Goal: Task Accomplishment & Management: Use online tool/utility

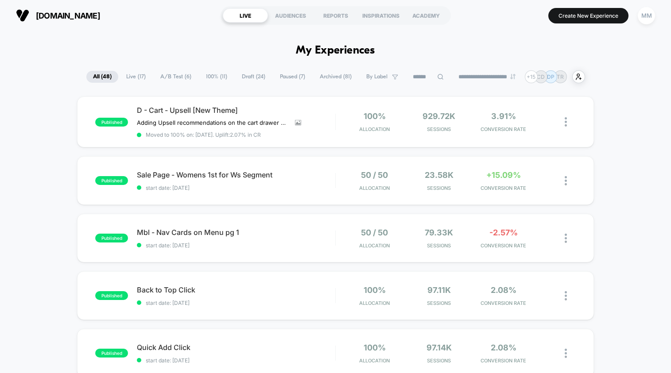
click at [168, 74] on span "A/B Test ( 6 )" at bounding box center [176, 77] width 44 height 12
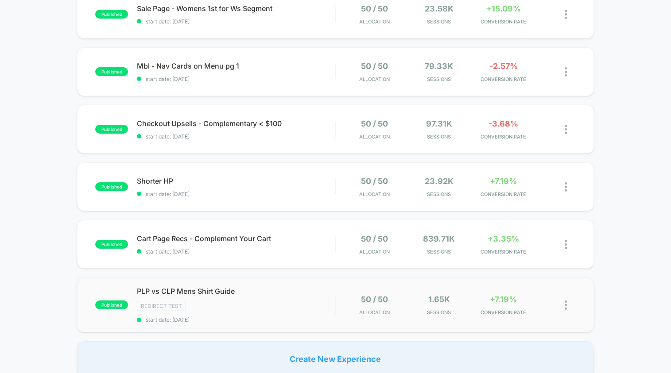
scroll to position [106, 0]
click at [232, 318] on span "start date: [DATE]" at bounding box center [236, 320] width 198 height 7
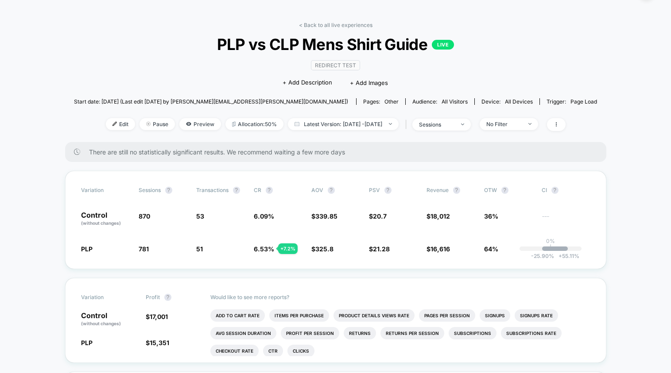
scroll to position [27, 0]
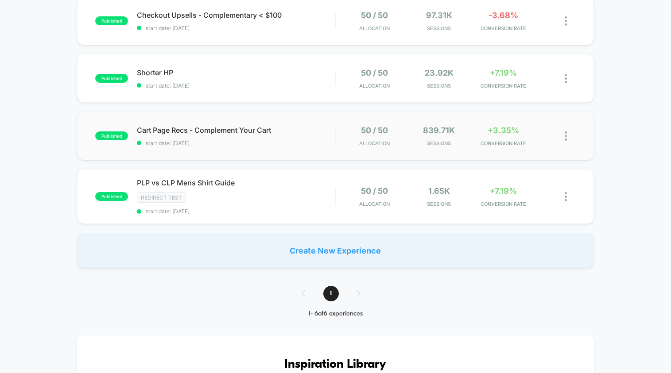
scroll to position [347, 0]
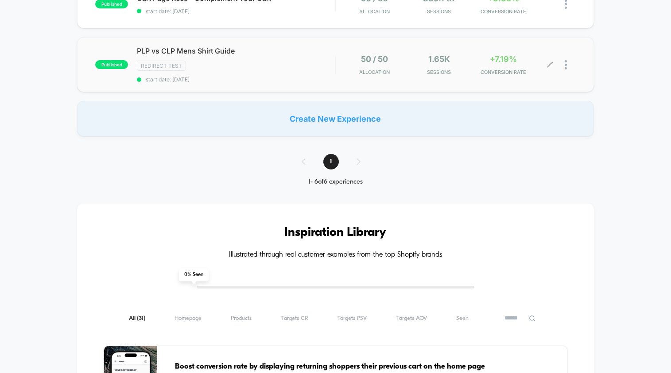
click at [563, 65] on div at bounding box center [563, 64] width 26 height 21
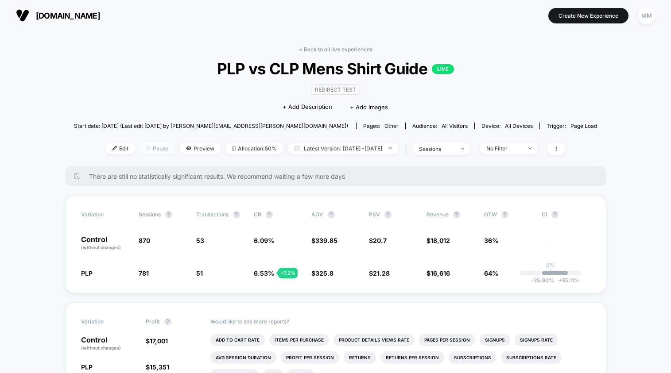
click at [148, 146] on span "Pause" at bounding box center [157, 149] width 35 height 12
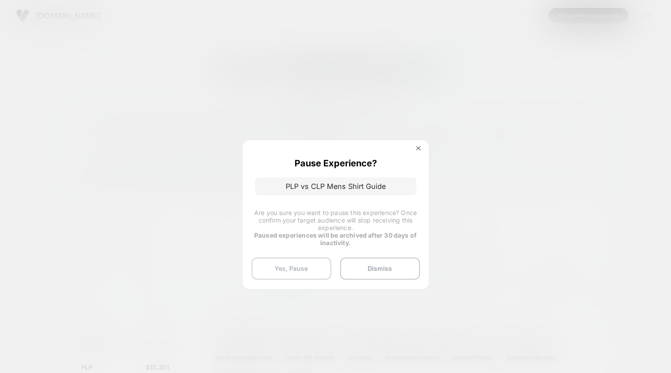
click at [286, 271] on button "Yes, Pause" at bounding box center [292, 269] width 80 height 22
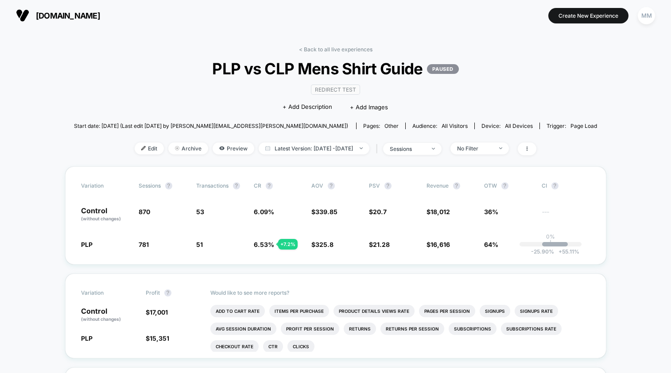
scroll to position [0, 0]
click at [348, 48] on link "< Back to all live experiences" at bounding box center [336, 49] width 74 height 7
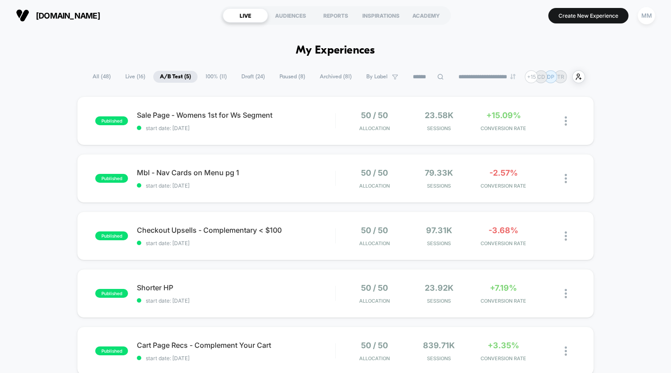
click at [293, 78] on span "Paused ( 8 )" at bounding box center [292, 77] width 39 height 12
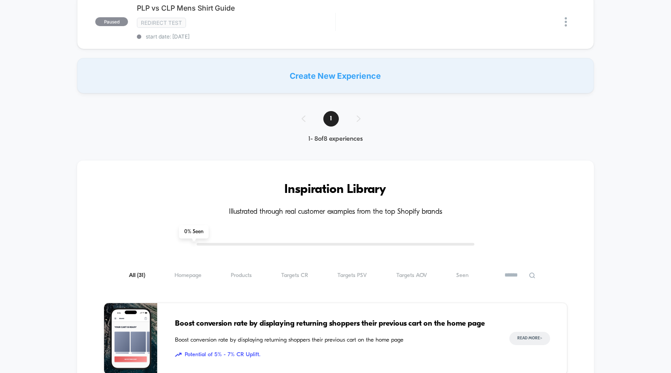
scroll to position [248, 0]
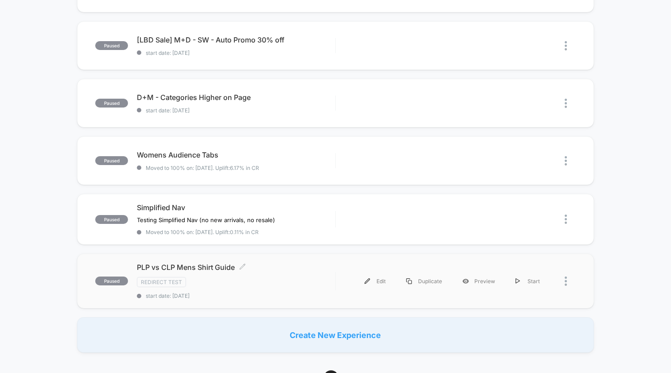
click at [256, 268] on span "PLP vs CLP Mens Shirt Guide Click to edit experience details" at bounding box center [236, 267] width 198 height 9
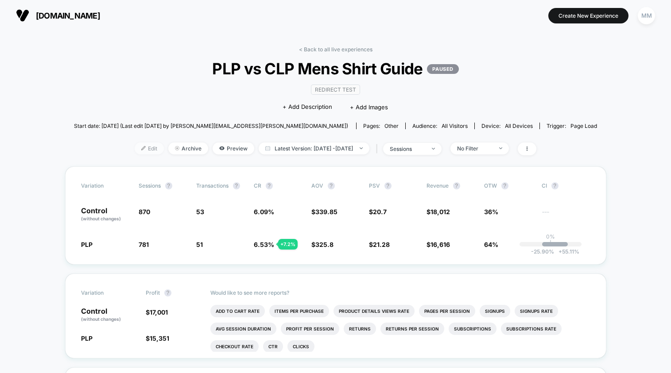
click at [135, 151] on span "Edit" at bounding box center [149, 149] width 29 height 12
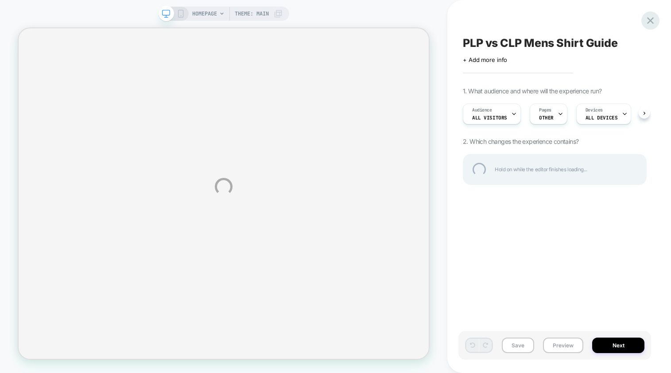
click at [648, 19] on div at bounding box center [650, 21] width 18 height 18
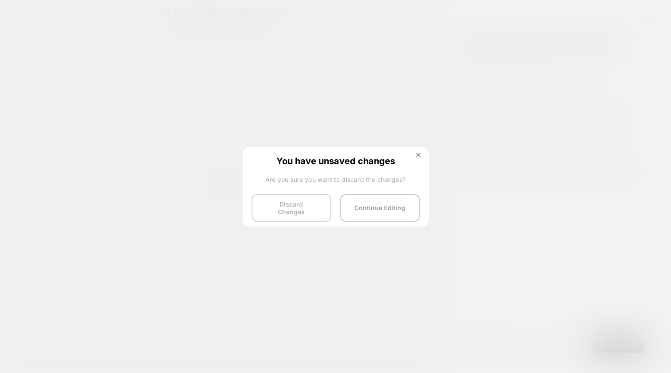
click at [326, 213] on button "Discard Changes" at bounding box center [292, 207] width 80 height 27
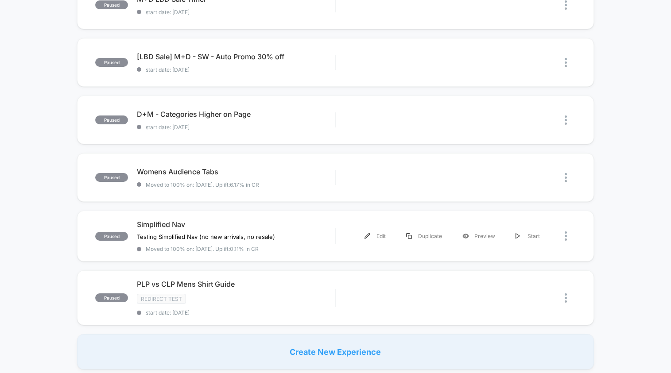
scroll to position [256, 0]
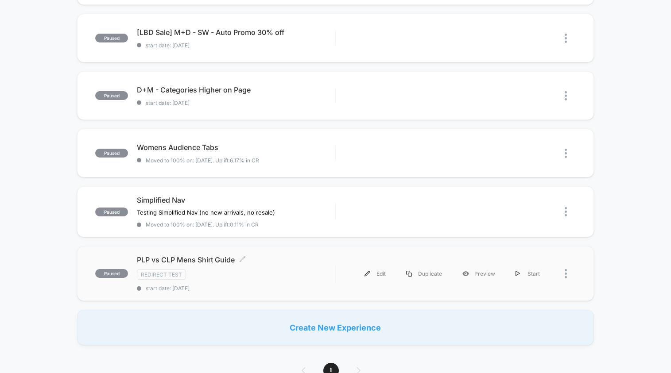
click at [271, 259] on span "PLP vs CLP Mens Shirt Guide Click to edit experience details" at bounding box center [236, 260] width 198 height 9
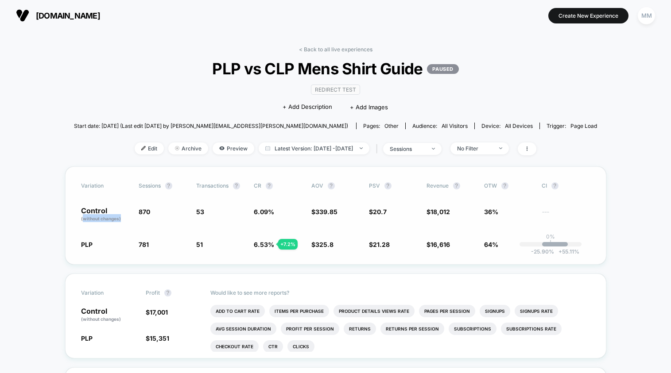
drag, startPoint x: 83, startPoint y: 217, endPoint x: 121, endPoint y: 217, distance: 38.1
click at [121, 217] on p "Control (without changes)" at bounding box center [105, 214] width 49 height 15
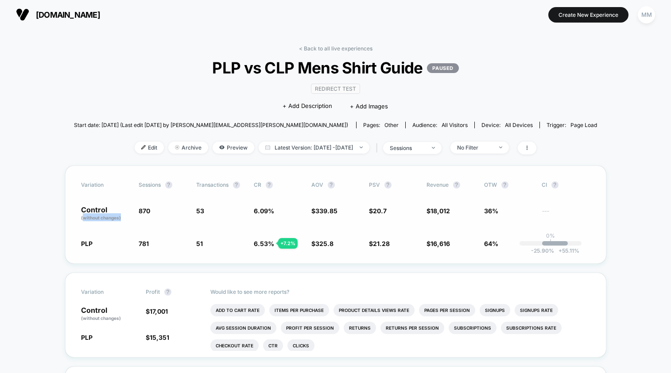
scroll to position [2, 0]
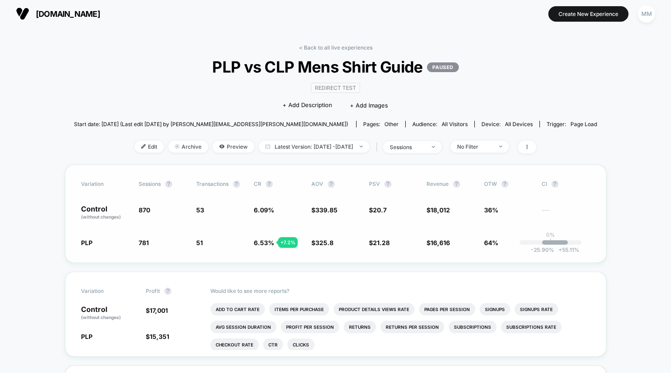
click at [310, 214] on div "Control (without changes) 870 53 6.09 % $ 339.85 $ 20.7 $ 18,012 36% ---" at bounding box center [335, 213] width 509 height 15
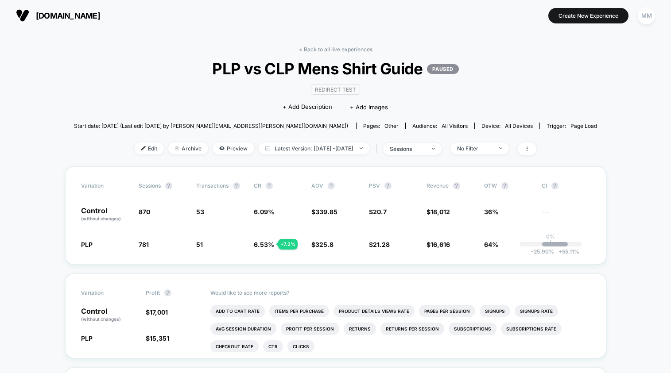
click at [318, 47] on link "< Back to all live experiences" at bounding box center [336, 49] width 74 height 7
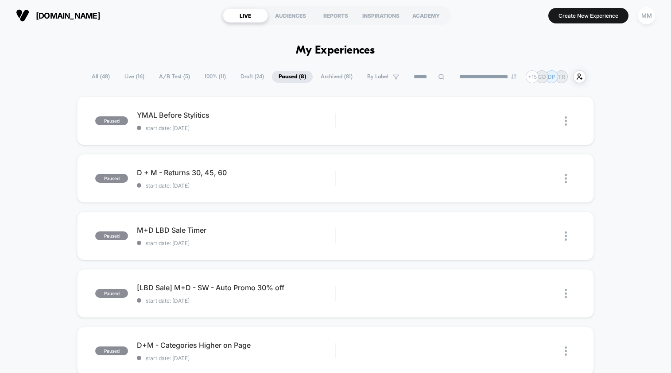
click at [89, 75] on span "All ( 48 )" at bounding box center [100, 77] width 31 height 12
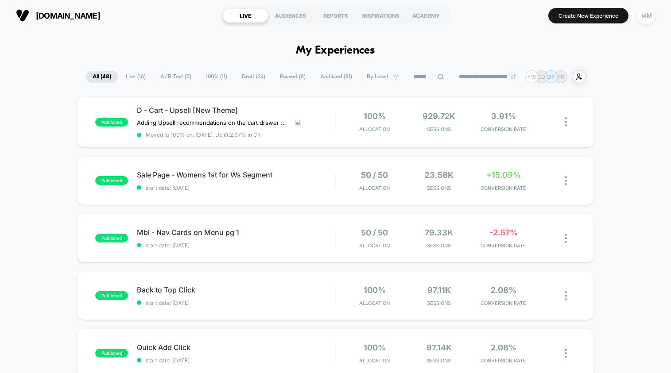
click at [136, 79] on span "Live ( 16 )" at bounding box center [135, 77] width 33 height 12
click at [182, 79] on span "A/B Test ( 5 )" at bounding box center [175, 77] width 44 height 12
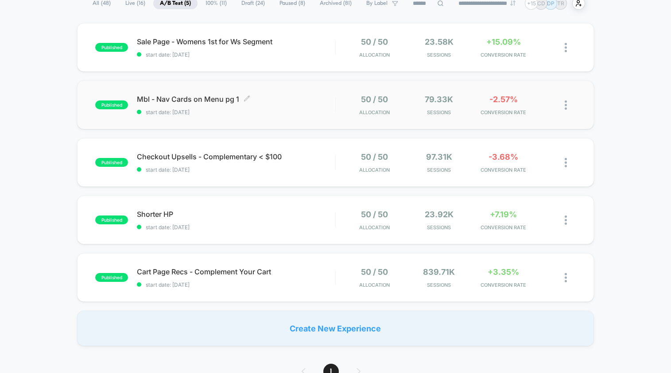
scroll to position [74, 0]
click at [567, 104] on div at bounding box center [570, 104] width 11 height 21
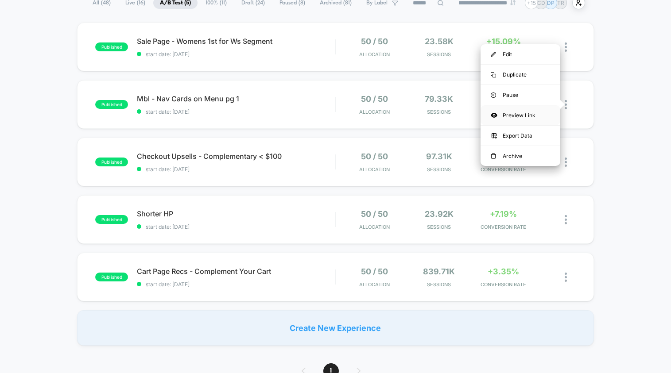
click at [531, 117] on div "Preview Link" at bounding box center [521, 115] width 80 height 20
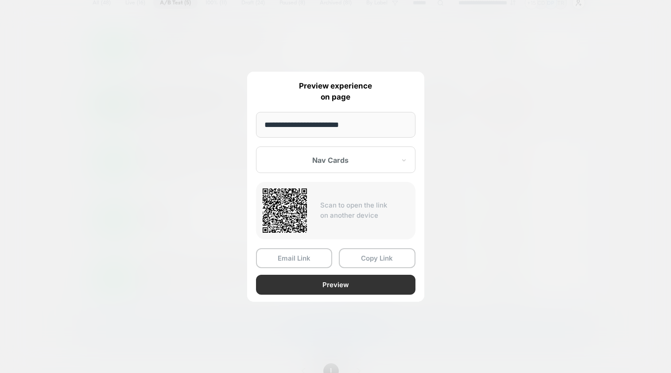
click at [318, 283] on button "Preview" at bounding box center [335, 285] width 159 height 20
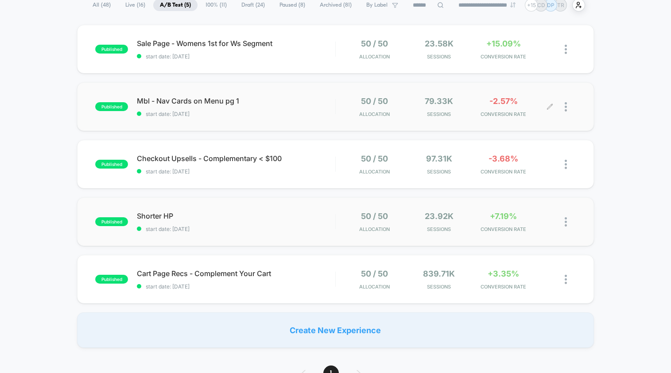
scroll to position [68, 0]
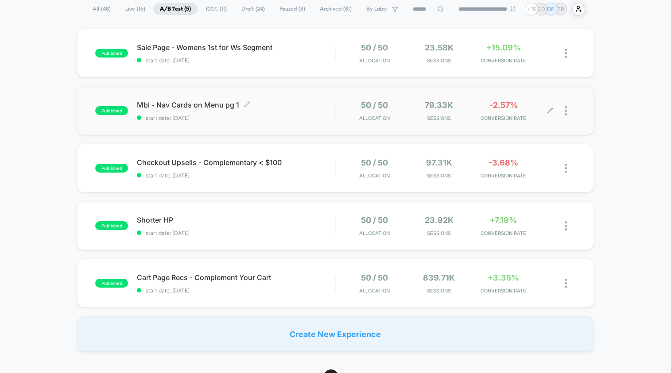
click at [313, 112] on div "Mbl - Nav Cards on Menu pg 1 Click to edit experience details Click to edit exp…" at bounding box center [236, 111] width 198 height 21
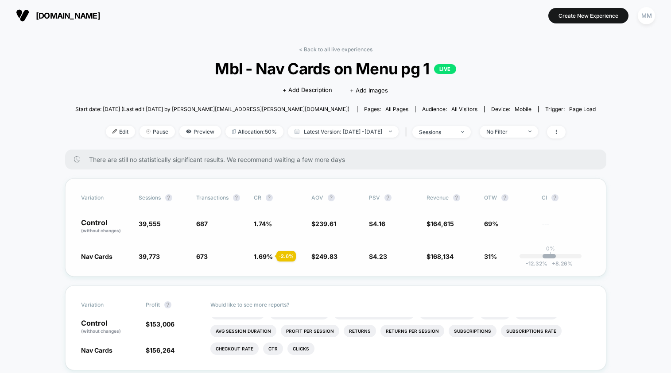
scroll to position [113, 0]
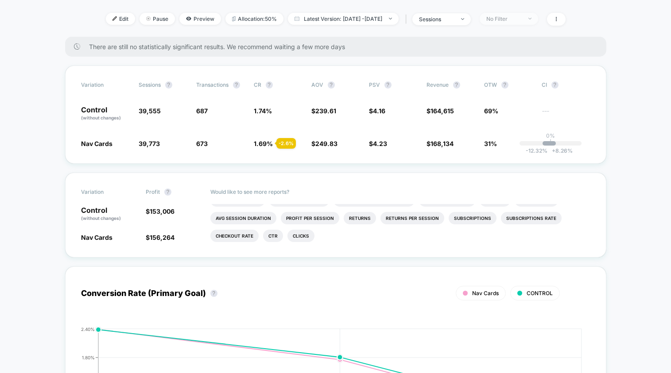
click at [538, 16] on span "No Filter" at bounding box center [509, 19] width 58 height 12
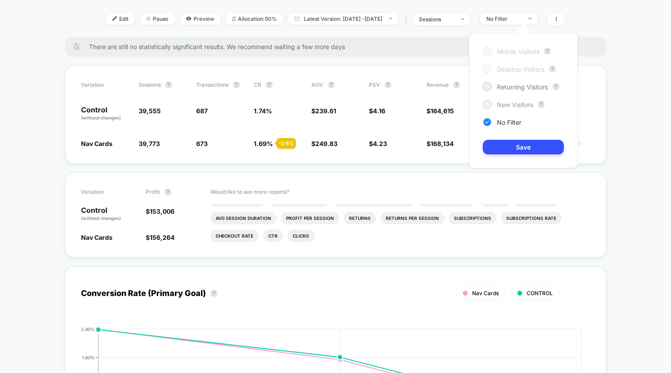
click at [515, 101] on span "New Visitors" at bounding box center [515, 105] width 36 height 8
click at [523, 145] on button "Save" at bounding box center [523, 147] width 81 height 15
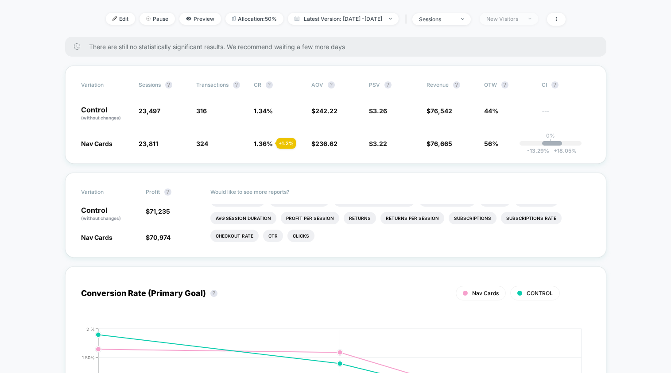
click at [528, 19] on div at bounding box center [525, 19] width 7 height 0
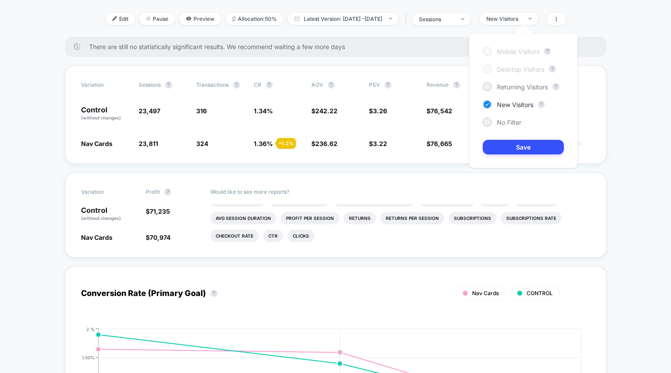
scroll to position [111, 0]
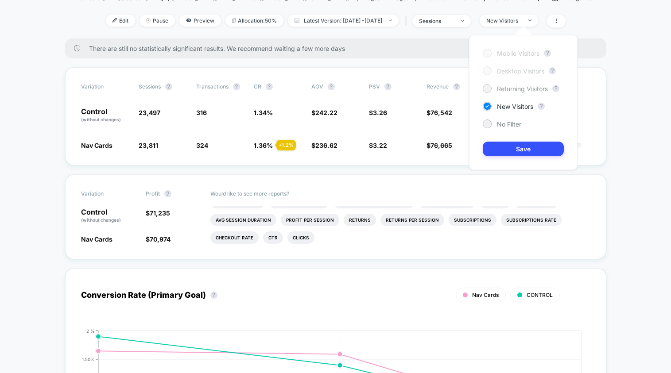
click at [527, 88] on span "Returning Visitors" at bounding box center [522, 89] width 51 height 8
click at [532, 153] on button "Save" at bounding box center [523, 149] width 81 height 15
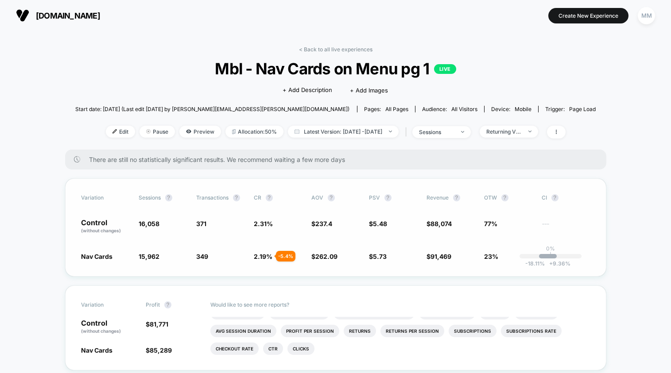
scroll to position [1, 0]
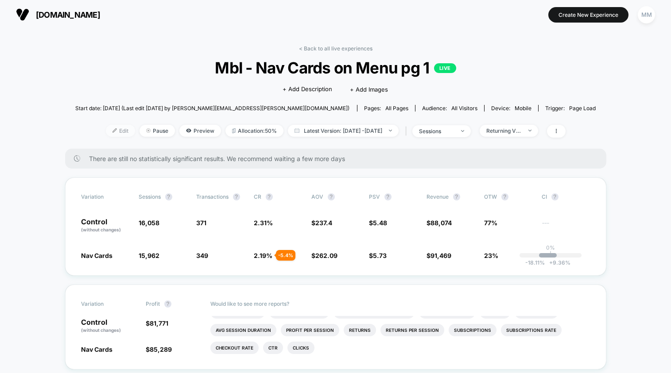
click at [106, 134] on span "Edit" at bounding box center [120, 131] width 29 height 12
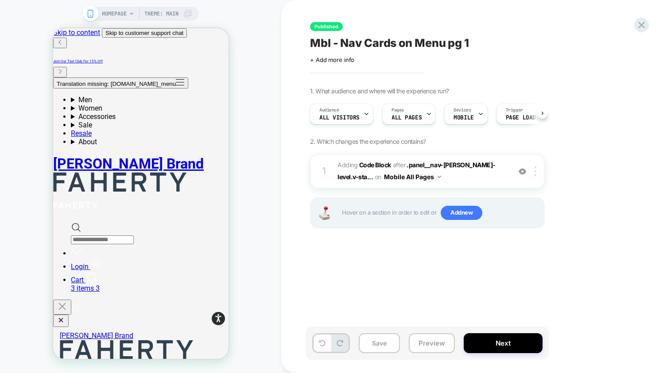
scroll to position [0, 0]
click at [381, 164] on b "Code Block" at bounding box center [375, 165] width 32 height 8
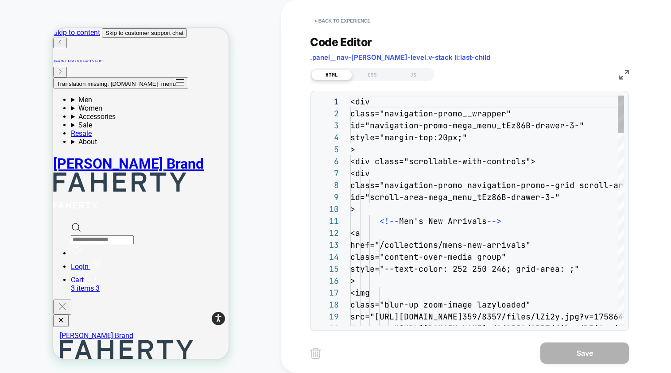
scroll to position [120, 0]
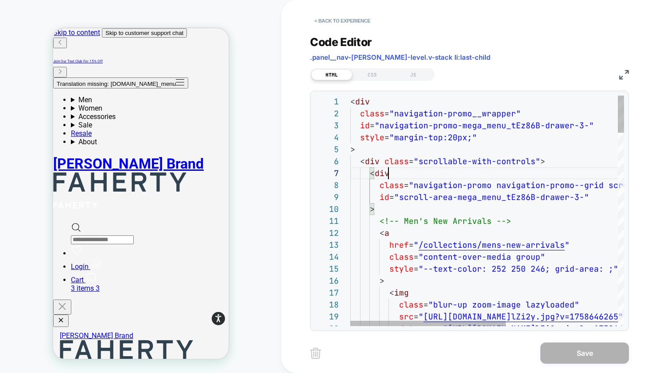
type textarea "**********"
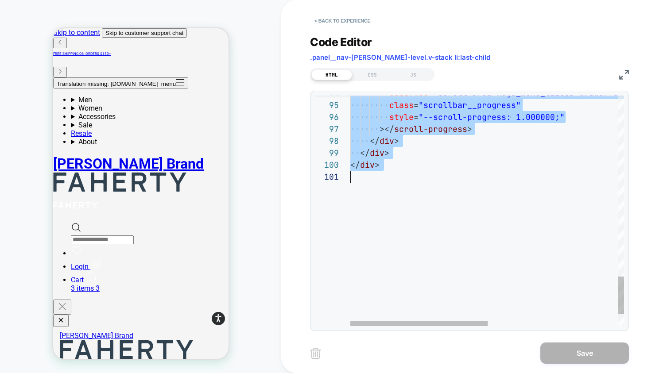
scroll to position [0, 0]
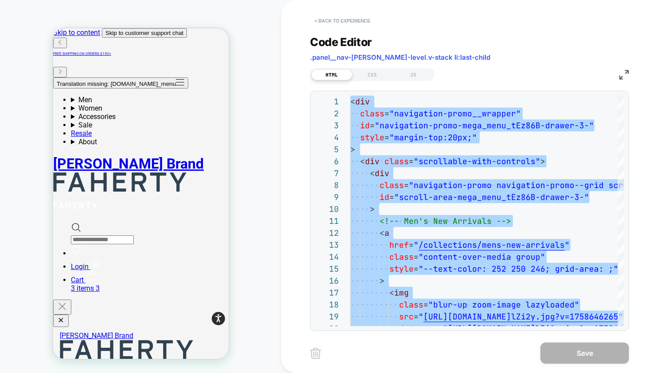
click at [357, 19] on button "< Back to experience" at bounding box center [342, 21] width 65 height 14
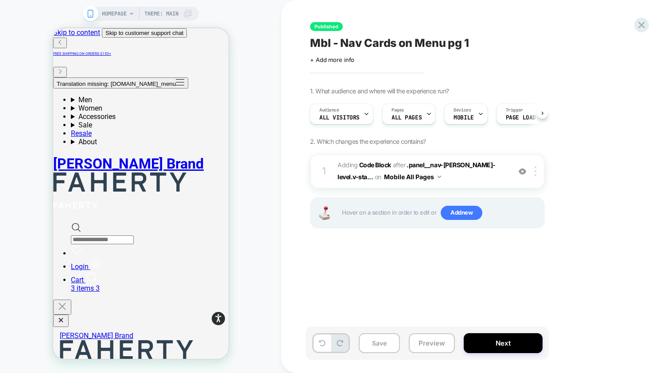
scroll to position [0, 0]
